Goal: Task Accomplishment & Management: Use online tool/utility

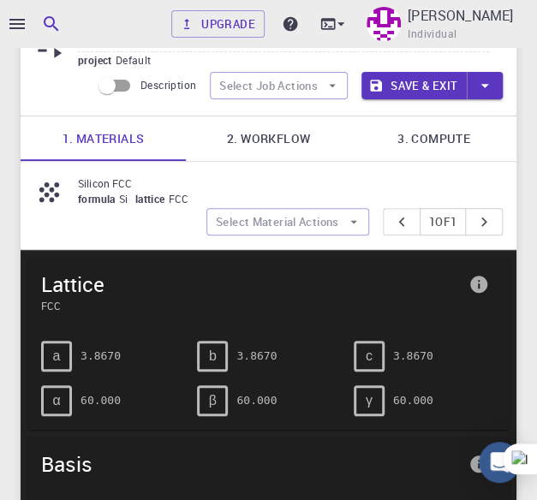
scroll to position [86, 0]
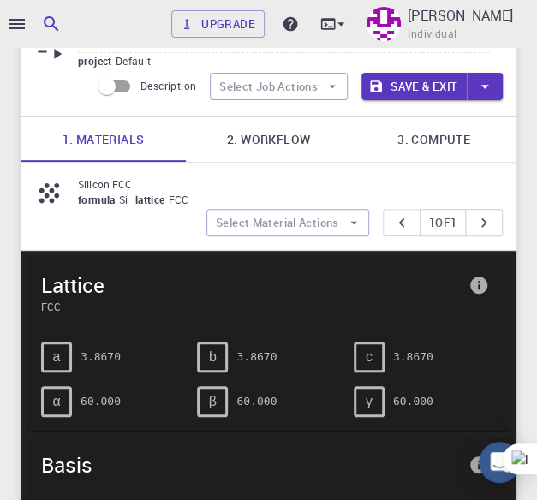
click at [130, 143] on link "1. Materials" at bounding box center [103, 139] width 165 height 45
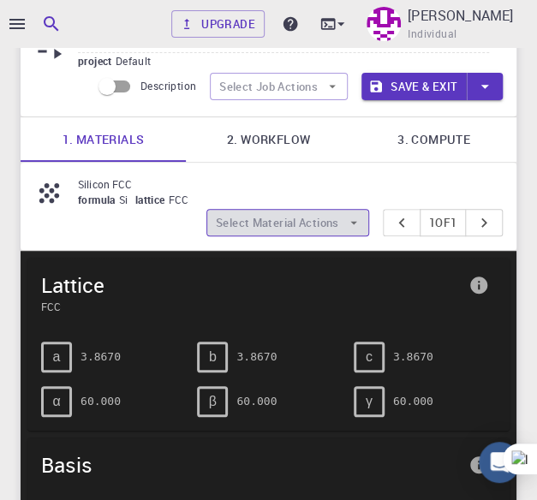
click at [310, 228] on button "Select Material Actions" at bounding box center [287, 222] width 163 height 27
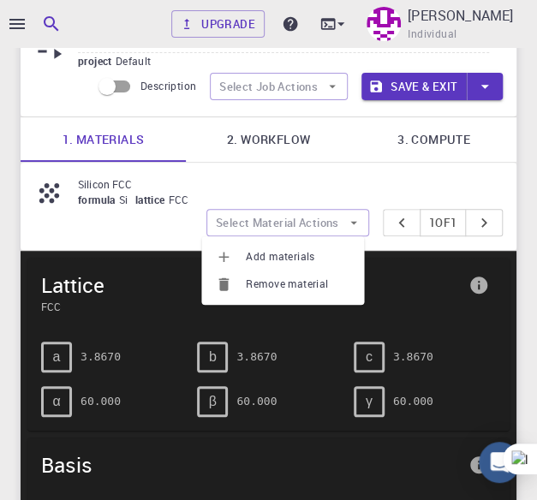
click at [294, 266] on li "Add materials" at bounding box center [282, 256] width 163 height 27
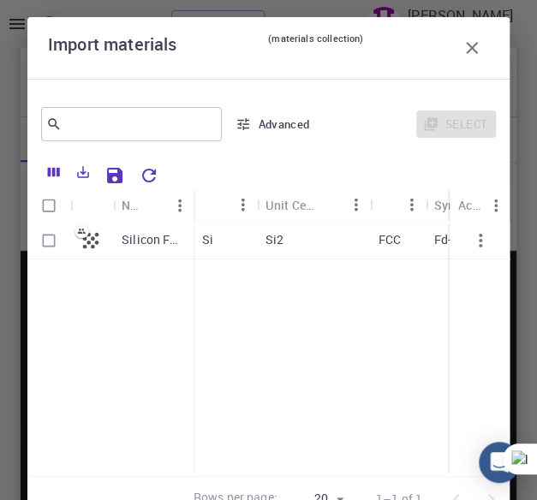
scroll to position [0, 0]
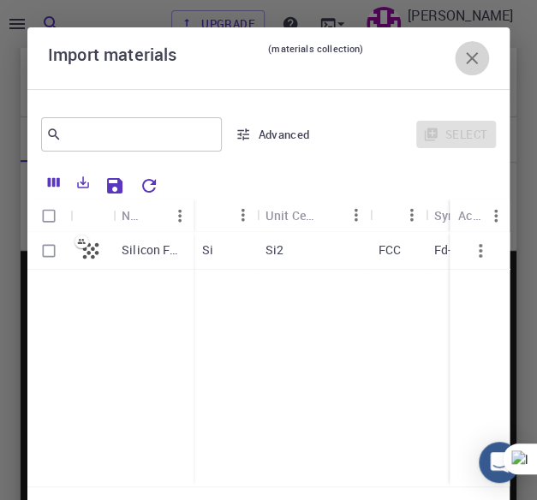
click at [466, 59] on icon "button" at bounding box center [472, 58] width 12 height 12
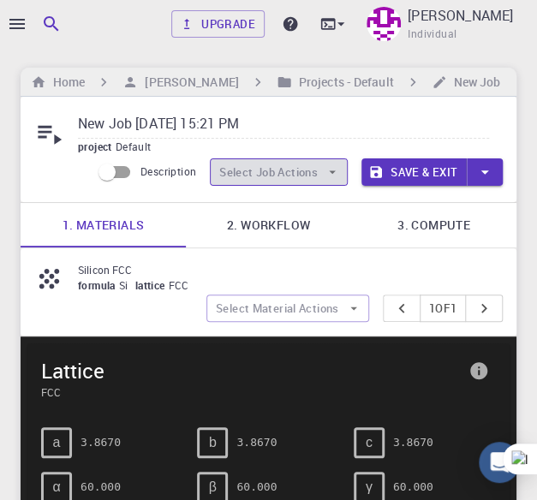
click at [283, 174] on button "Select Job Actions" at bounding box center [279, 171] width 138 height 27
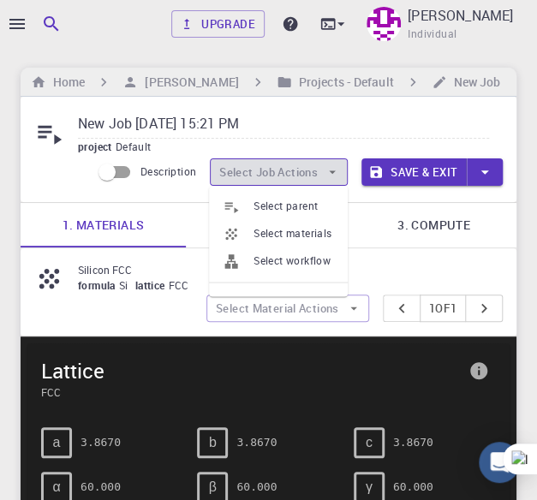
click at [283, 174] on button "Select Job Actions" at bounding box center [279, 171] width 138 height 27
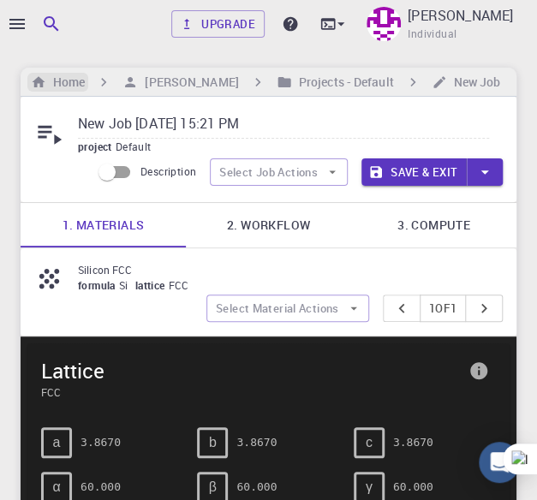
click at [63, 81] on h6 "Home" at bounding box center [65, 82] width 39 height 19
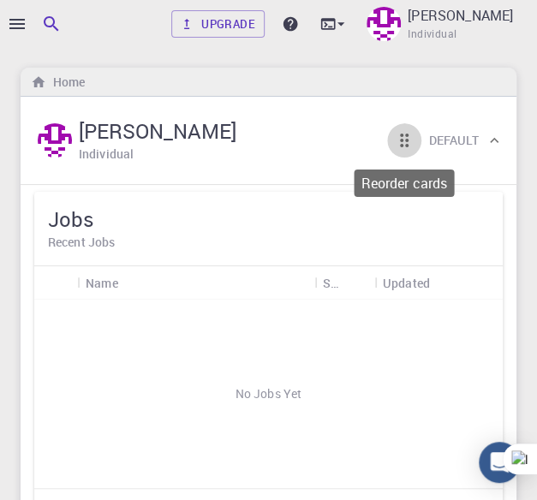
click at [399, 141] on icon "Reorder cards" at bounding box center [404, 140] width 21 height 21
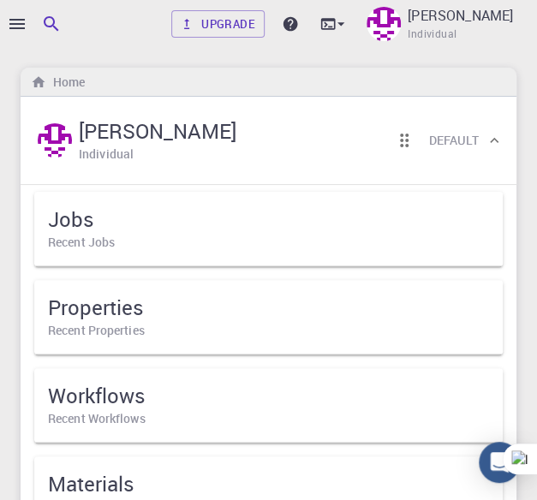
click at [17, 21] on icon "button" at bounding box center [17, 24] width 21 height 21
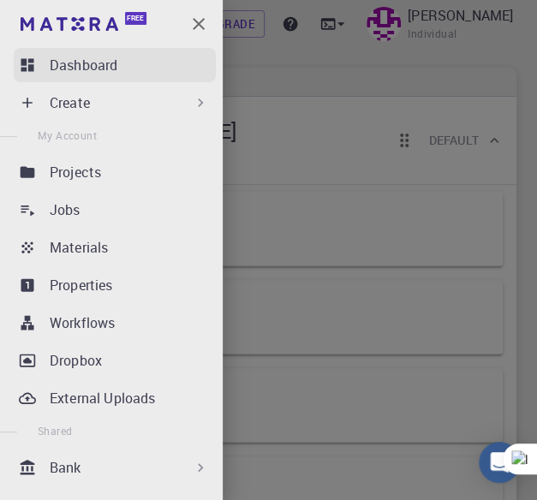
click at [88, 66] on p "Dashboard" at bounding box center [84, 65] width 68 height 21
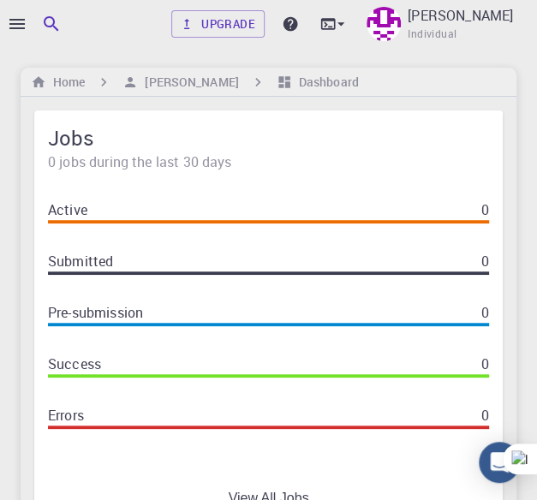
click at [25, 26] on icon "button" at bounding box center [17, 24] width 21 height 21
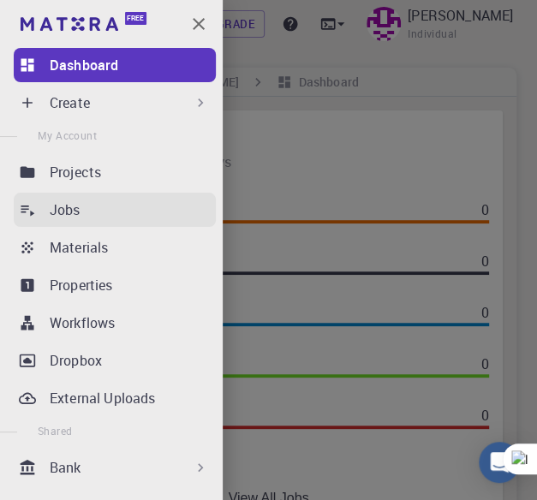
click at [87, 212] on div "Jobs" at bounding box center [133, 210] width 166 height 21
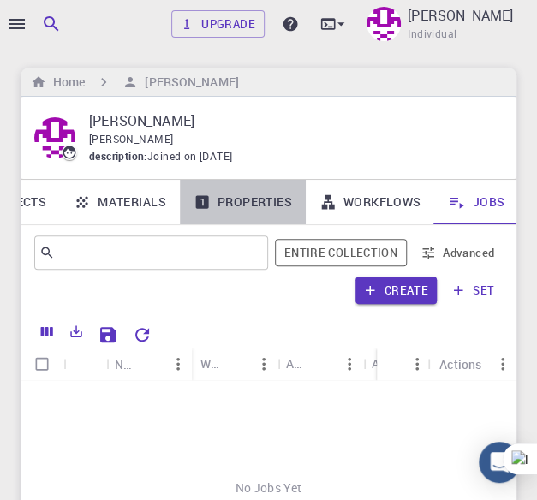
click at [240, 199] on link "Properties" at bounding box center [243, 202] width 126 height 45
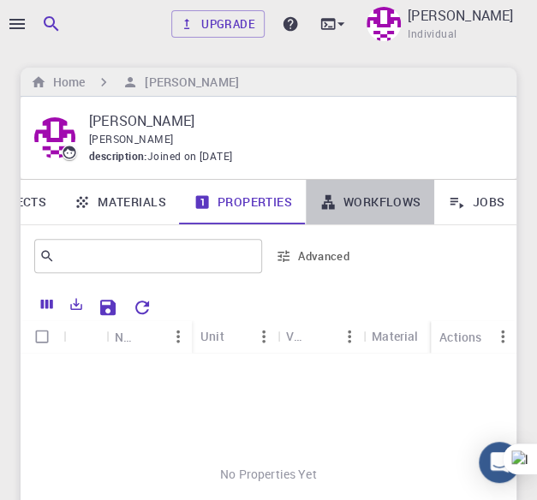
click at [355, 198] on link "Workflows" at bounding box center [370, 202] width 129 height 45
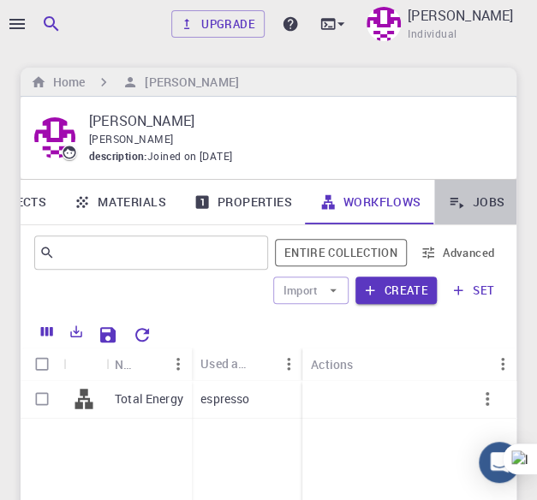
click at [465, 202] on link "Jobs" at bounding box center [476, 202] width 84 height 45
